Goal: Information Seeking & Learning: Check status

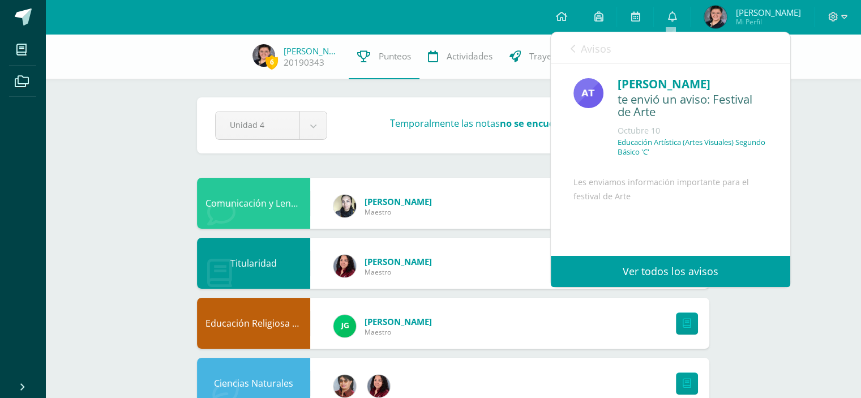
scroll to position [58, 0]
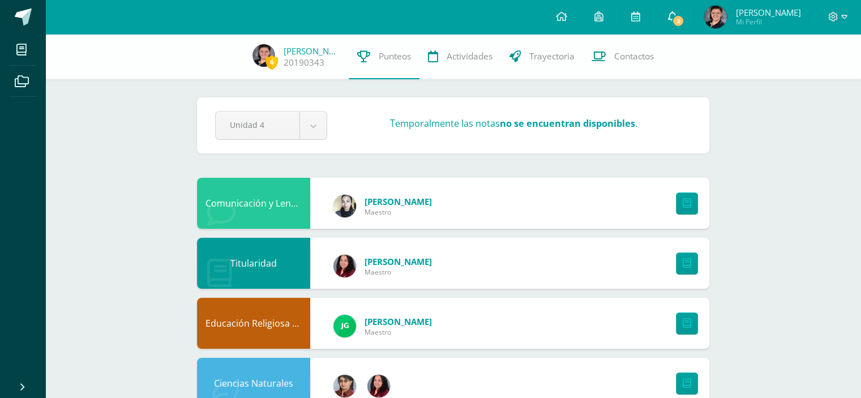
click at [680, 20] on span "2" at bounding box center [678, 21] width 12 height 12
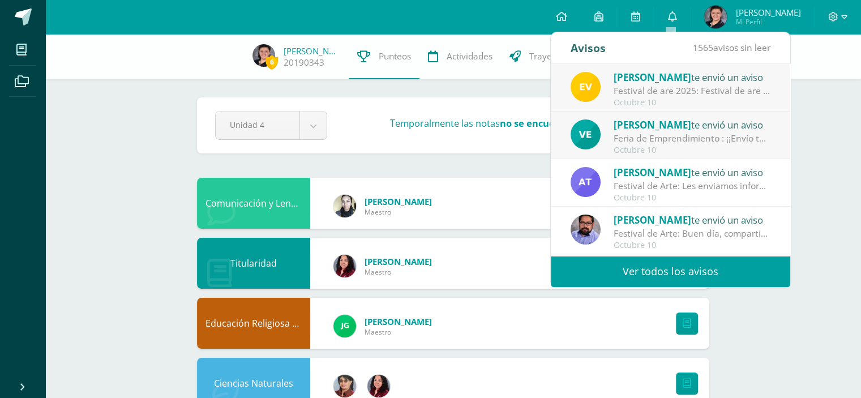
click at [690, 85] on div "Festival de are 2025: Festival de are 2025" at bounding box center [691, 90] width 157 height 13
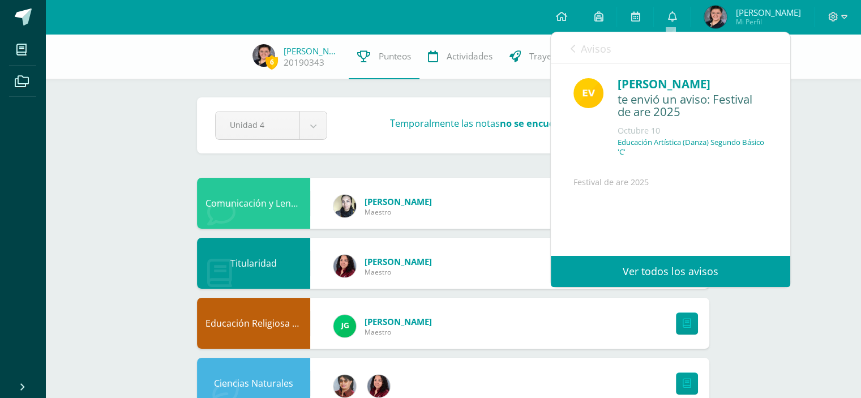
click at [585, 44] on span "Avisos" at bounding box center [596, 49] width 31 height 14
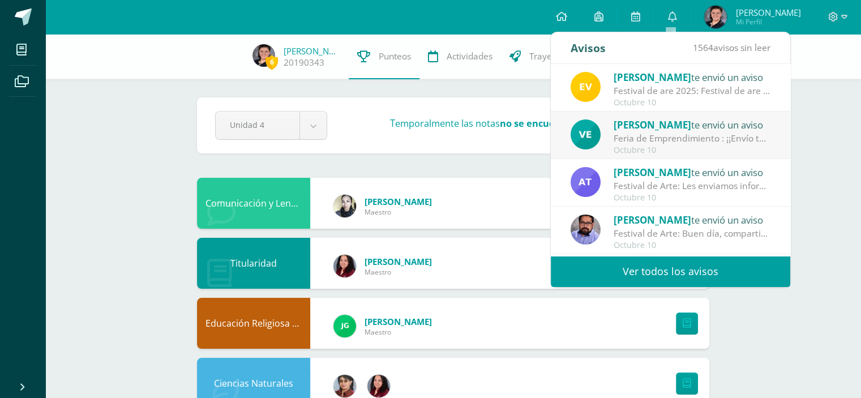
click at [640, 126] on span "[PERSON_NAME]" at bounding box center [652, 124] width 78 height 13
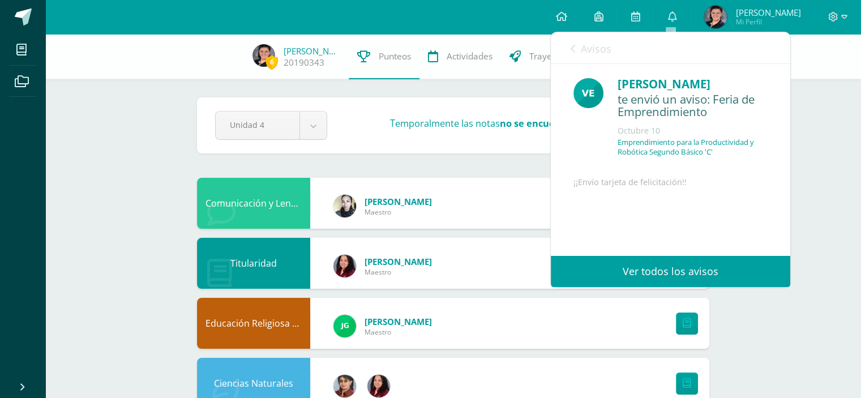
click at [640, 126] on div "Velvet Lara te envió un aviso: Feria de Emprendimiento Octubre 10 Emprendimient…" at bounding box center [670, 192] width 239 height 256
click at [593, 42] on span "Avisos" at bounding box center [596, 49] width 31 height 14
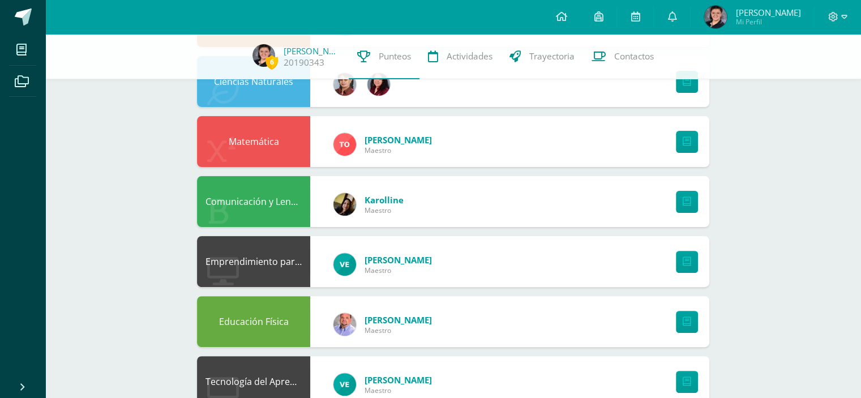
scroll to position [306, 0]
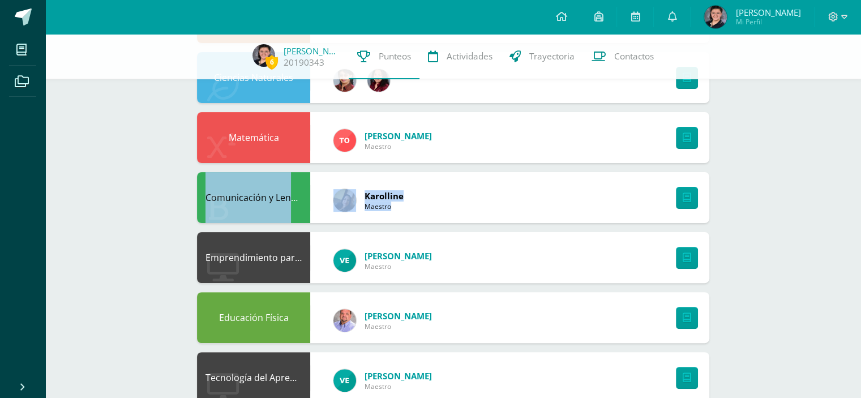
drag, startPoint x: 858, startPoint y: 174, endPoint x: 865, endPoint y: 139, distance: 35.8
click at [860, 139] on html "Mis cursos Archivos Cerrar panel Ciencias Naturales Segundo Básico "C" Ciencias…" at bounding box center [430, 239] width 861 height 1091
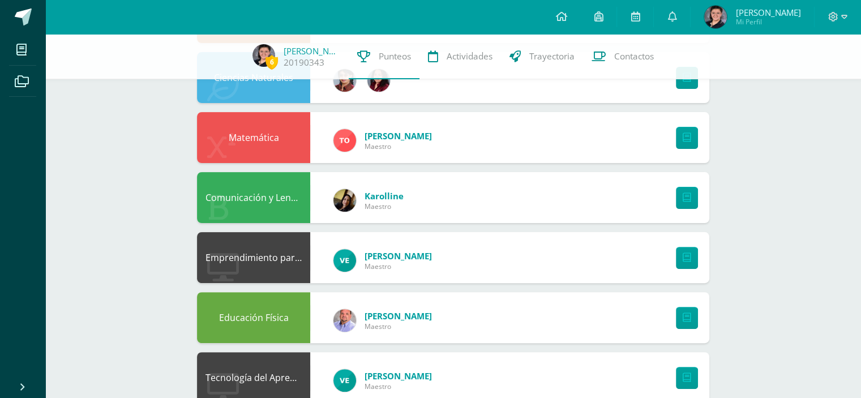
click at [834, 195] on div "6 Camila García 20190343 Punteos Actividades Trayectoria Contactos Pendiente Un…" at bounding box center [452, 256] width 815 height 1057
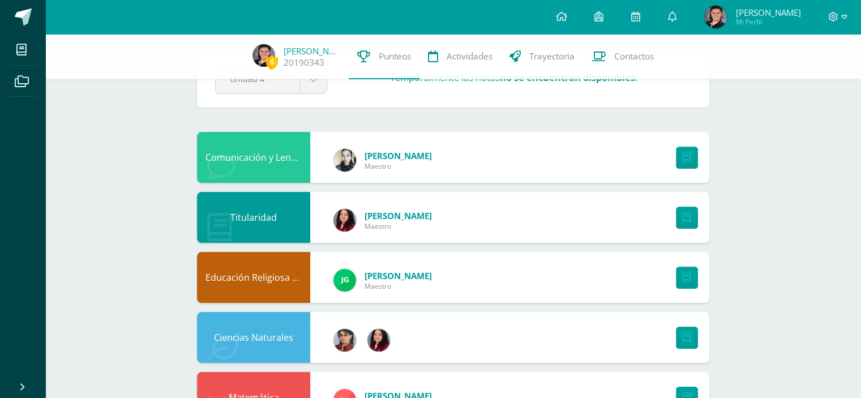
scroll to position [45, 0]
